Goal: Task Accomplishment & Management: Manage account settings

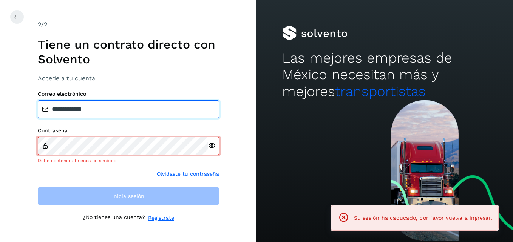
drag, startPoint x: 130, startPoint y: 111, endPoint x: -2, endPoint y: 103, distance: 131.6
click at [0, 103] on html "**********" at bounding box center [256, 121] width 513 height 242
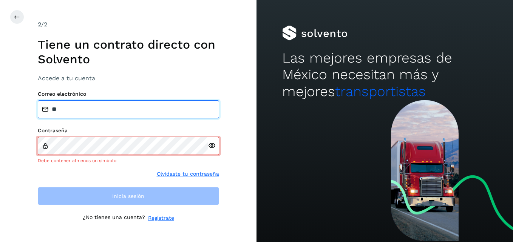
type input "**********"
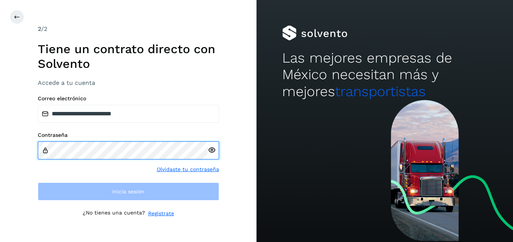
click at [19, 154] on div "**********" at bounding box center [128, 121] width 256 height 242
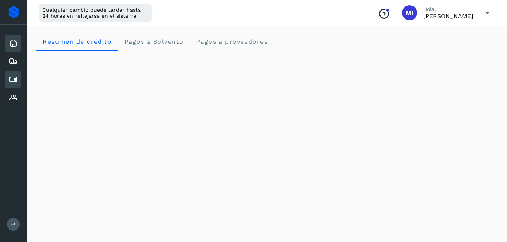
click at [16, 82] on icon at bounding box center [13, 79] width 9 height 9
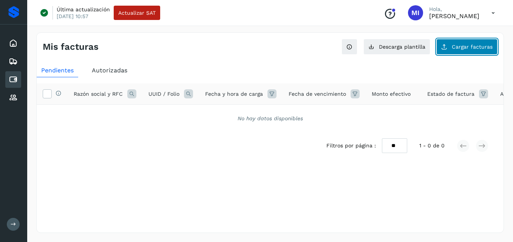
click at [476, 48] on span "Cargar facturas" at bounding box center [472, 46] width 41 height 5
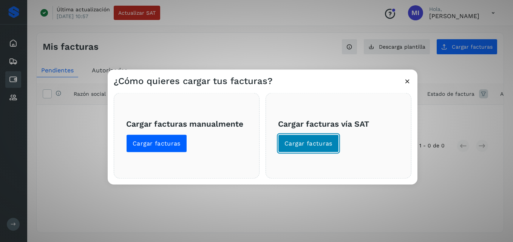
click at [302, 149] on button "Cargar facturas" at bounding box center [308, 144] width 61 height 18
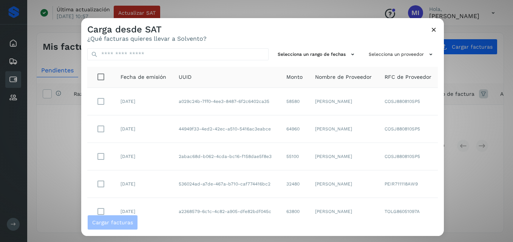
click at [438, 31] on div "Carga desde SAT ¿Qué facturas quieres llevar a Solvento?" at bounding box center [262, 30] width 362 height 24
click at [433, 30] on icon at bounding box center [434, 30] width 8 height 8
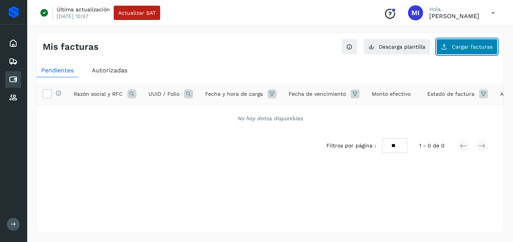
click at [458, 48] on span "Cargar facturas" at bounding box center [472, 46] width 41 height 5
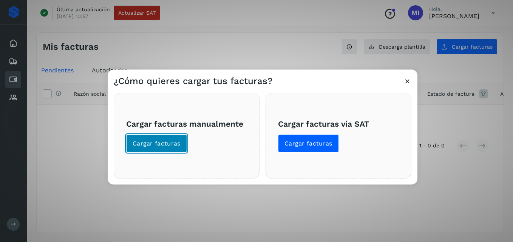
click at [159, 138] on button "Cargar facturas" at bounding box center [156, 144] width 61 height 18
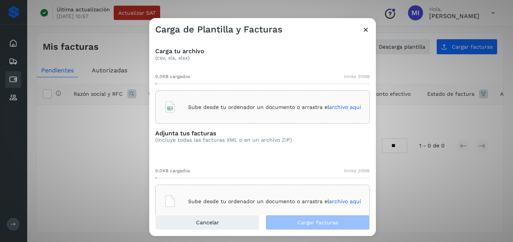
click at [250, 109] on p "Sube desde tu ordenador un documento o arrastra el archivo aquí" at bounding box center [274, 107] width 173 height 6
click at [297, 199] on p "Sube desde tu ordenador un documento o arrastra el archivo aquí" at bounding box center [274, 202] width 173 height 6
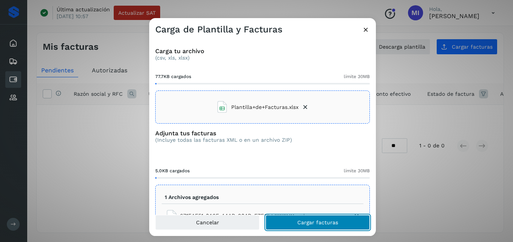
click at [300, 229] on button "Cargar facturas" at bounding box center [317, 222] width 104 height 15
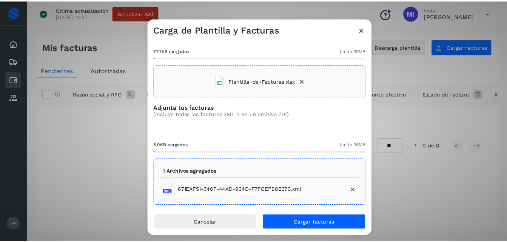
scroll to position [43, 0]
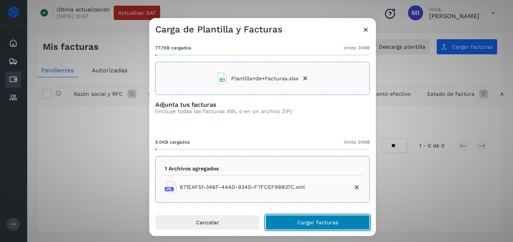
click at [331, 215] on button "Cargar facturas" at bounding box center [317, 222] width 104 height 15
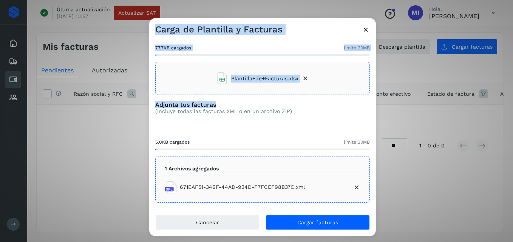
drag, startPoint x: 379, startPoint y: 110, endPoint x: 373, endPoint y: 103, distance: 9.6
click at [373, 103] on div "Carga de Plantilla y Facturas El proveedor buscado no está registrado. Puedes r…" at bounding box center [256, 121] width 513 height 242
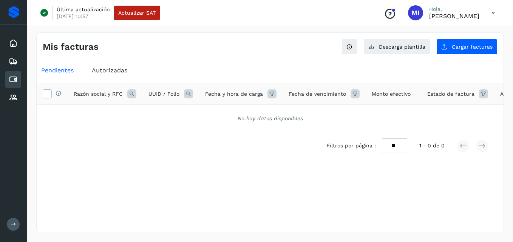
drag, startPoint x: 373, startPoint y: 103, endPoint x: 350, endPoint y: 119, distance: 28.2
click at [350, 119] on div "Selecciona todas las facturas disponibles para autorización Razón social y RFC …" at bounding box center [270, 107] width 467 height 49
click at [467, 54] on button "Cargar facturas" at bounding box center [466, 47] width 61 height 16
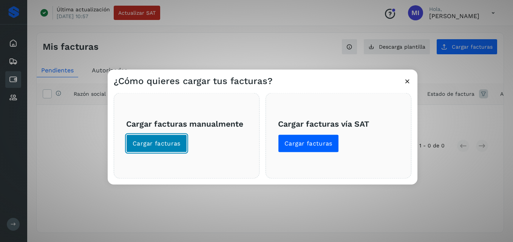
click at [167, 146] on span "Cargar facturas" at bounding box center [157, 144] width 48 height 8
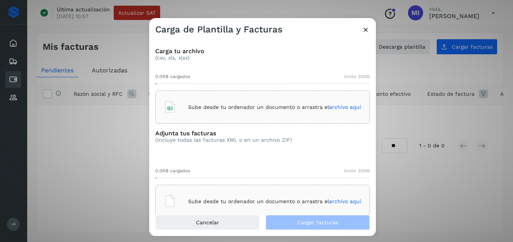
click at [232, 107] on p "Sube desde tu ordenador un documento o arrastra el archivo aquí" at bounding box center [274, 107] width 173 height 6
click at [333, 204] on span "archivo aquí" at bounding box center [345, 202] width 32 height 6
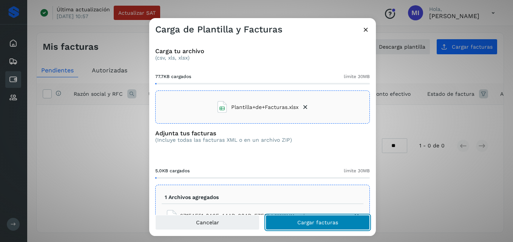
click at [333, 222] on span "Cargar facturas" at bounding box center [317, 222] width 41 height 5
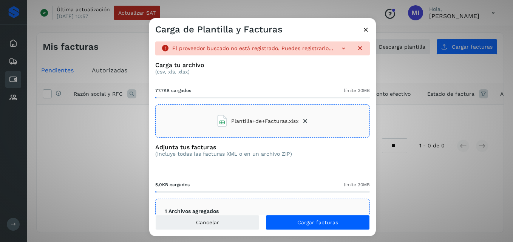
click at [367, 29] on icon at bounding box center [366, 30] width 8 height 8
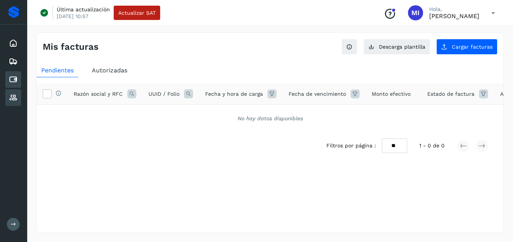
click at [11, 97] on icon at bounding box center [13, 97] width 9 height 9
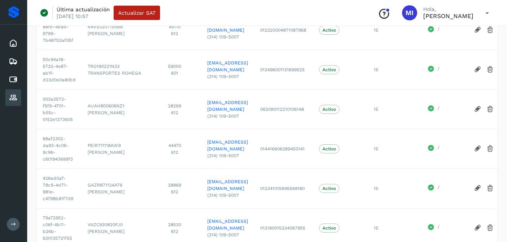
scroll to position [309, 0]
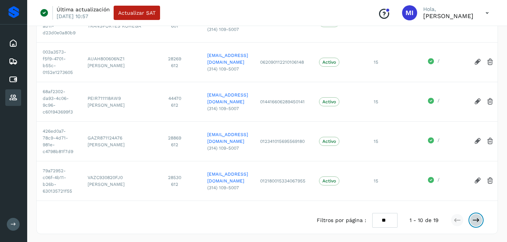
click at [475, 219] on icon at bounding box center [476, 221] width 8 height 8
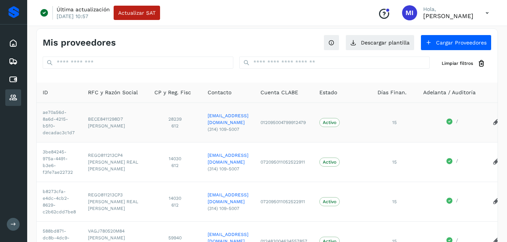
scroll to position [0, 0]
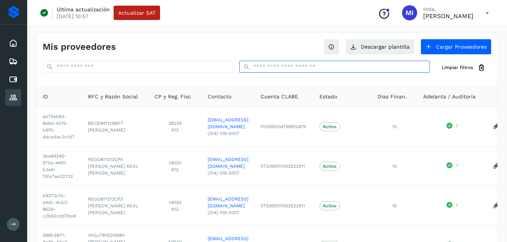
click at [366, 68] on input "text" at bounding box center [334, 67] width 191 height 12
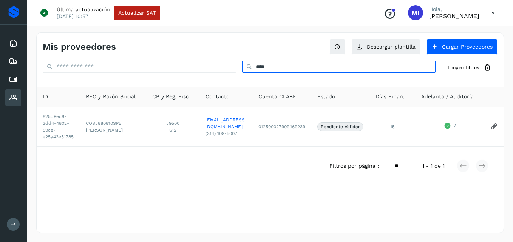
type input "****"
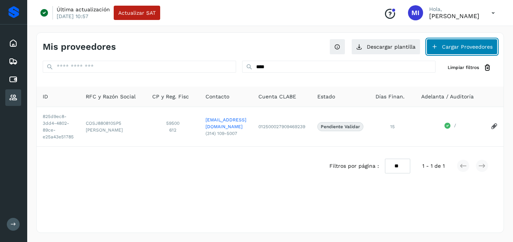
click at [432, 52] on button "Cargar Proveedores" at bounding box center [461, 47] width 71 height 16
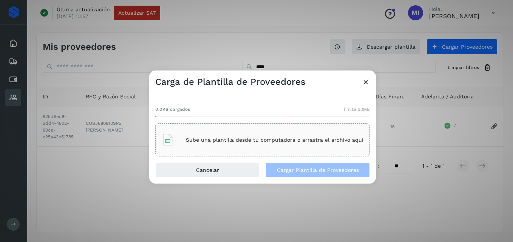
click at [217, 136] on div "Sube una plantilla desde tu computadora o arrastra el archivo aquí" at bounding box center [263, 140] width 202 height 20
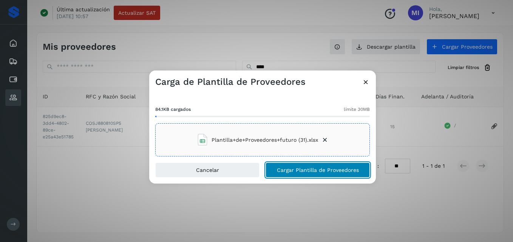
click at [315, 171] on span "Cargar Plantilla de Proveedores" at bounding box center [318, 170] width 82 height 5
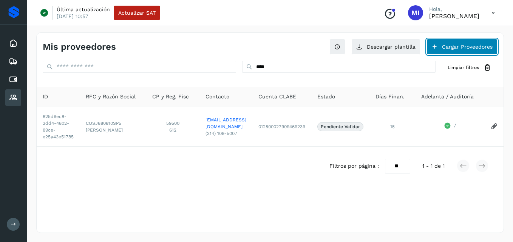
click at [450, 50] on button "Cargar Proveedores" at bounding box center [461, 47] width 71 height 16
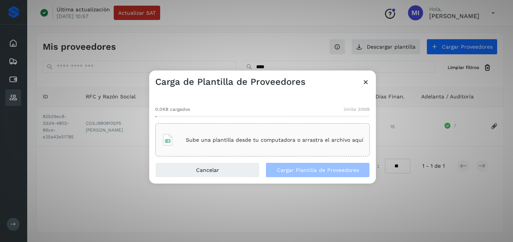
click at [223, 152] on div "Sube una plantilla desde tu computadora o arrastra el archivo aquí" at bounding box center [262, 139] width 214 height 33
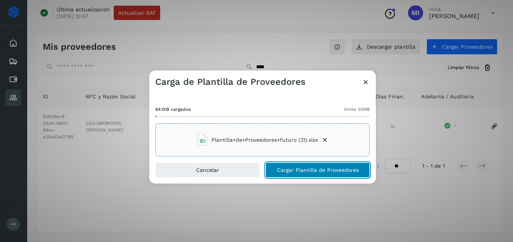
click at [321, 170] on span "Cargar Plantilla de Proveedores" at bounding box center [318, 170] width 82 height 5
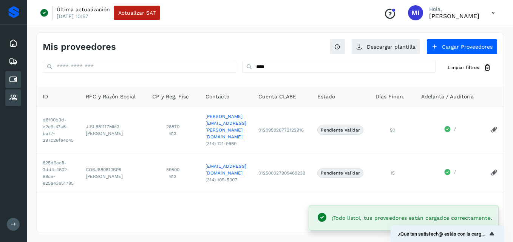
click at [11, 80] on icon at bounding box center [13, 79] width 9 height 9
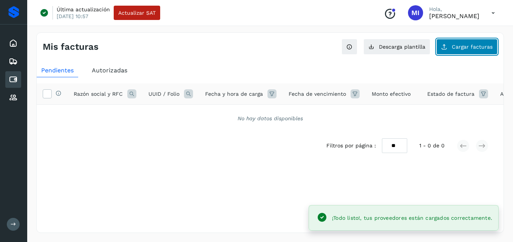
click at [450, 52] on button "Cargar facturas" at bounding box center [466, 47] width 61 height 16
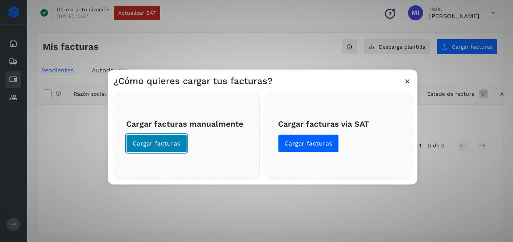
click at [172, 146] on span "Cargar facturas" at bounding box center [157, 144] width 48 height 8
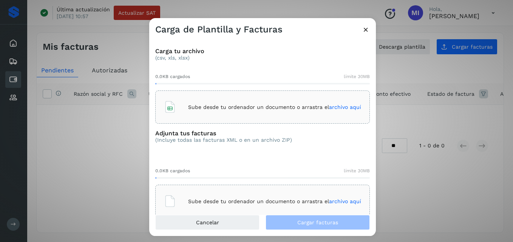
click at [203, 117] on div "Sube desde tu ordenador un documento o arrastra el archivo aquí" at bounding box center [262, 107] width 197 height 20
click at [293, 205] on div "Sube desde tu ordenador un documento o arrastra el archivo aquí" at bounding box center [262, 201] width 197 height 20
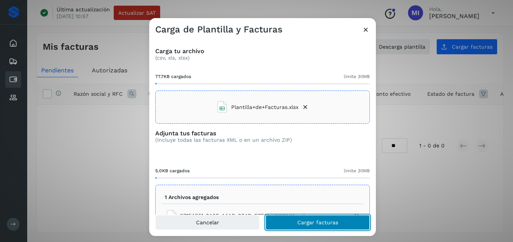
click at [305, 222] on span "Cargar facturas" at bounding box center [317, 222] width 41 height 5
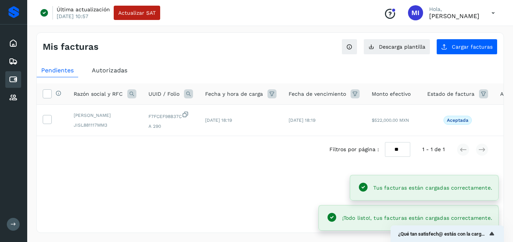
click at [242, 203] on div "Mis facturas Ver instrucciones para cargar Facturas Descarga plantilla Cargar f…" at bounding box center [269, 132] width 467 height 201
click at [20, 80] on div "Cuentas por pagar" at bounding box center [13, 79] width 16 height 17
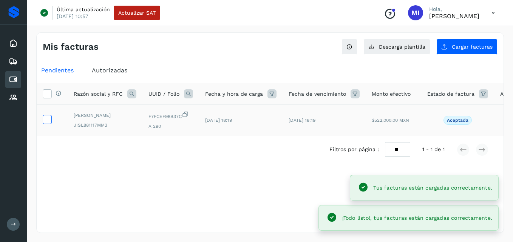
click at [44, 120] on icon at bounding box center [47, 119] width 8 height 8
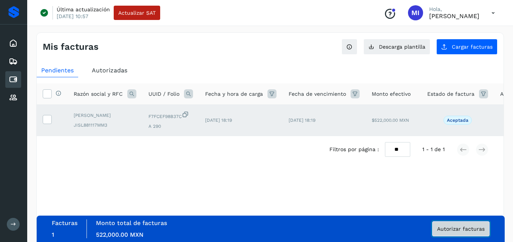
click at [453, 227] on span "Autorizar facturas" at bounding box center [461, 229] width 48 height 5
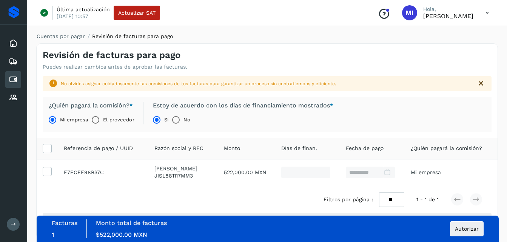
click at [273, 113] on div "Sí No" at bounding box center [240, 120] width 186 height 15
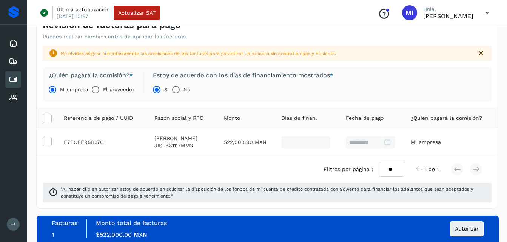
scroll to position [37, 0]
click at [464, 229] on span "Autorizar" at bounding box center [467, 229] width 24 height 5
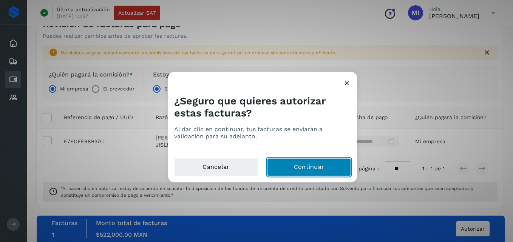
click at [311, 168] on button "Continuar" at bounding box center [309, 168] width 84 height 18
